Goal: Information Seeking & Learning: Compare options

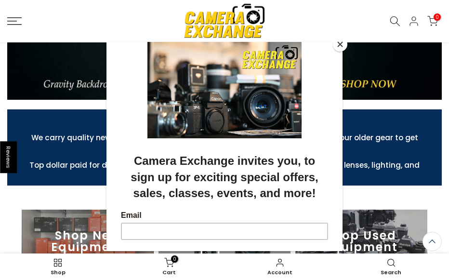
scroll to position [108, 0]
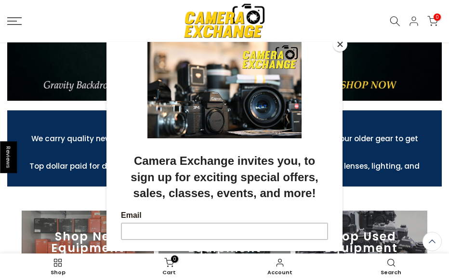
click at [338, 46] on button "Close" at bounding box center [340, 44] width 14 height 14
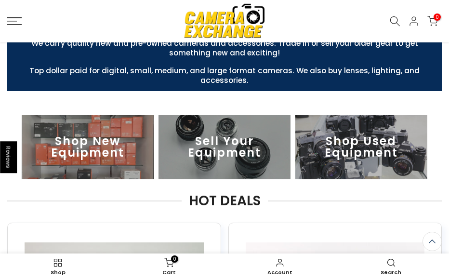
scroll to position [206, 0]
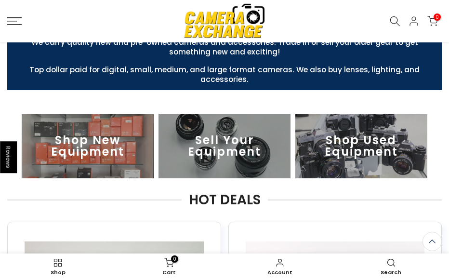
click at [340, 142] on img at bounding box center [361, 146] width 132 height 64
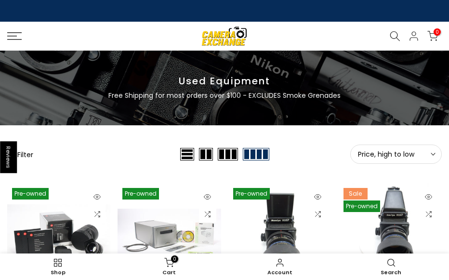
click at [26, 155] on button "Filter" at bounding box center [20, 154] width 26 height 10
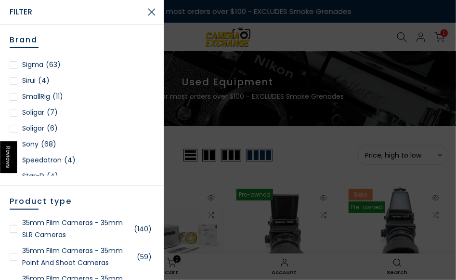
scroll to position [1300, 0]
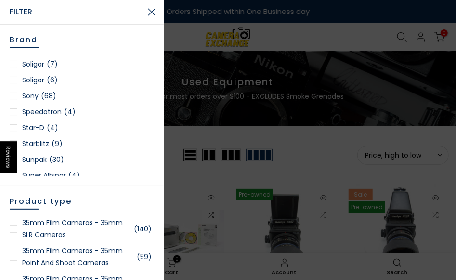
click at [15, 97] on div at bounding box center [14, 96] width 8 height 8
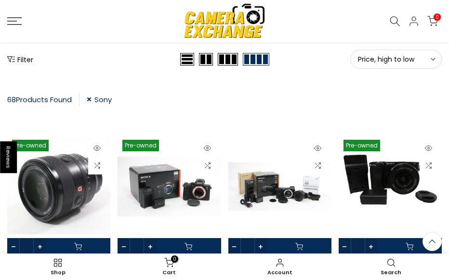
scroll to position [110, 0]
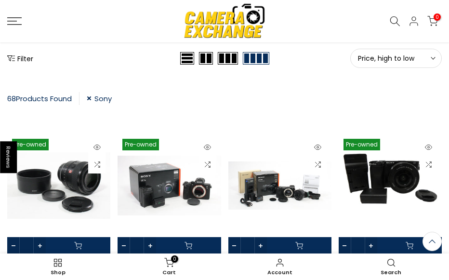
click at [435, 57] on button "Price, high to low Sort" at bounding box center [395, 58] width 91 height 19
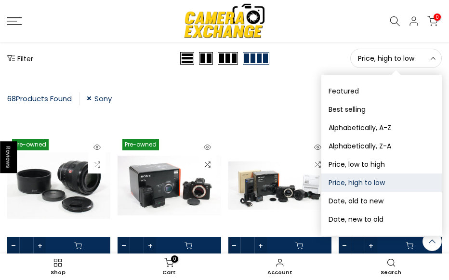
click at [359, 181] on button "Price, high to low" at bounding box center [381, 182] width 120 height 18
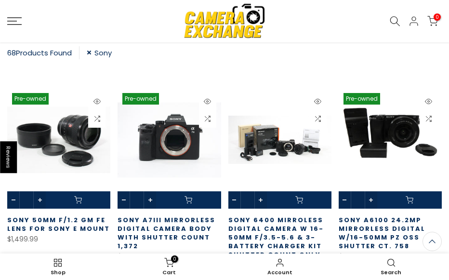
scroll to position [149, 0]
